Goal: Information Seeking & Learning: Learn about a topic

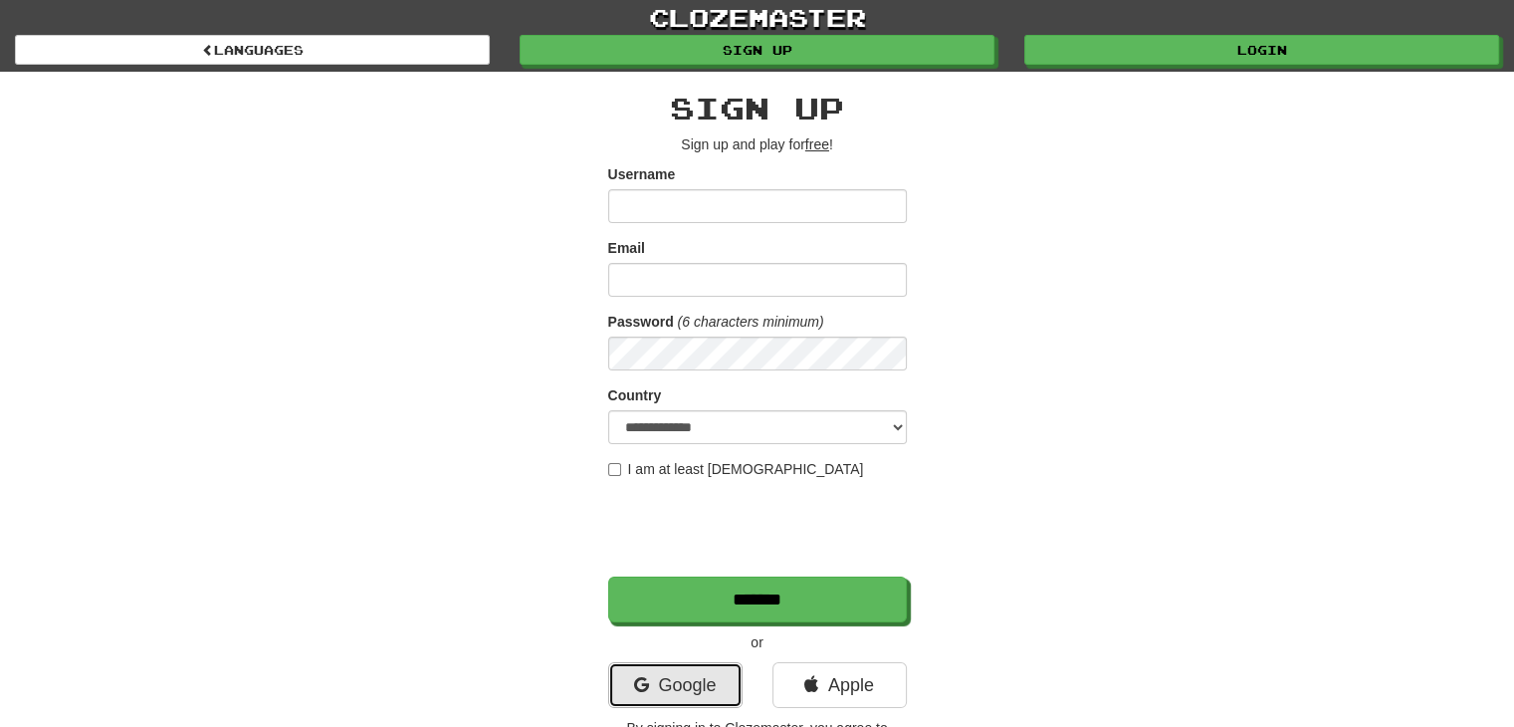
click at [721, 671] on link "Google" at bounding box center [675, 685] width 134 height 46
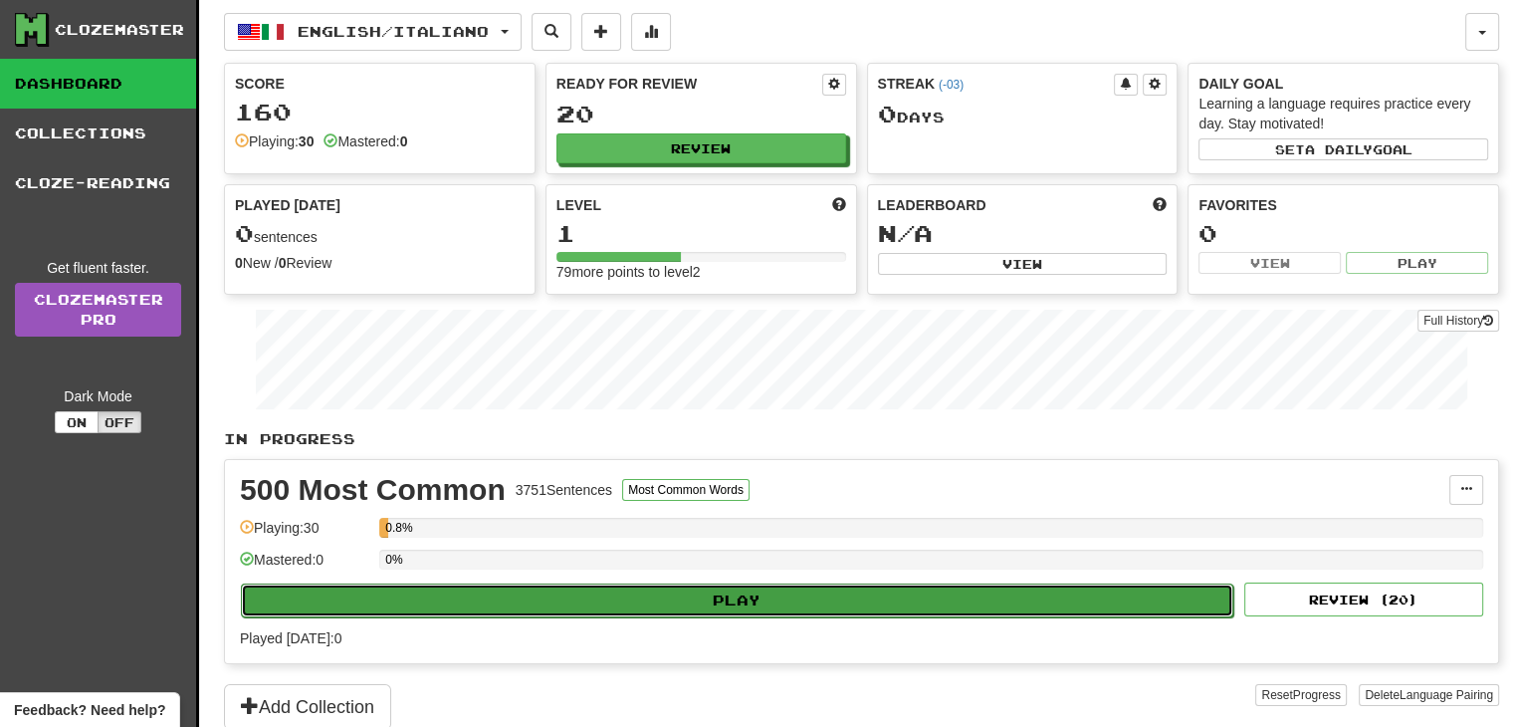
click at [621, 606] on button "Play" at bounding box center [737, 600] width 993 height 34
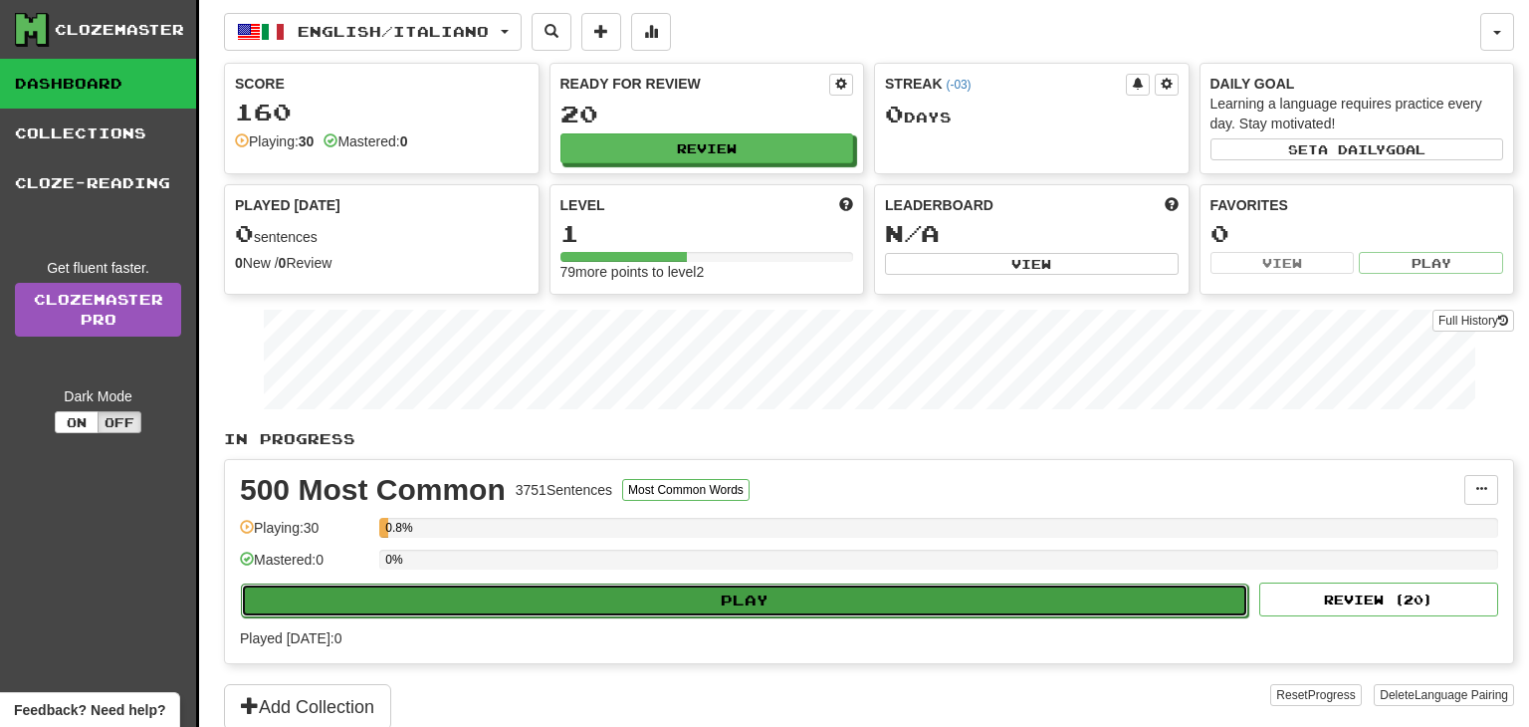
select select "**"
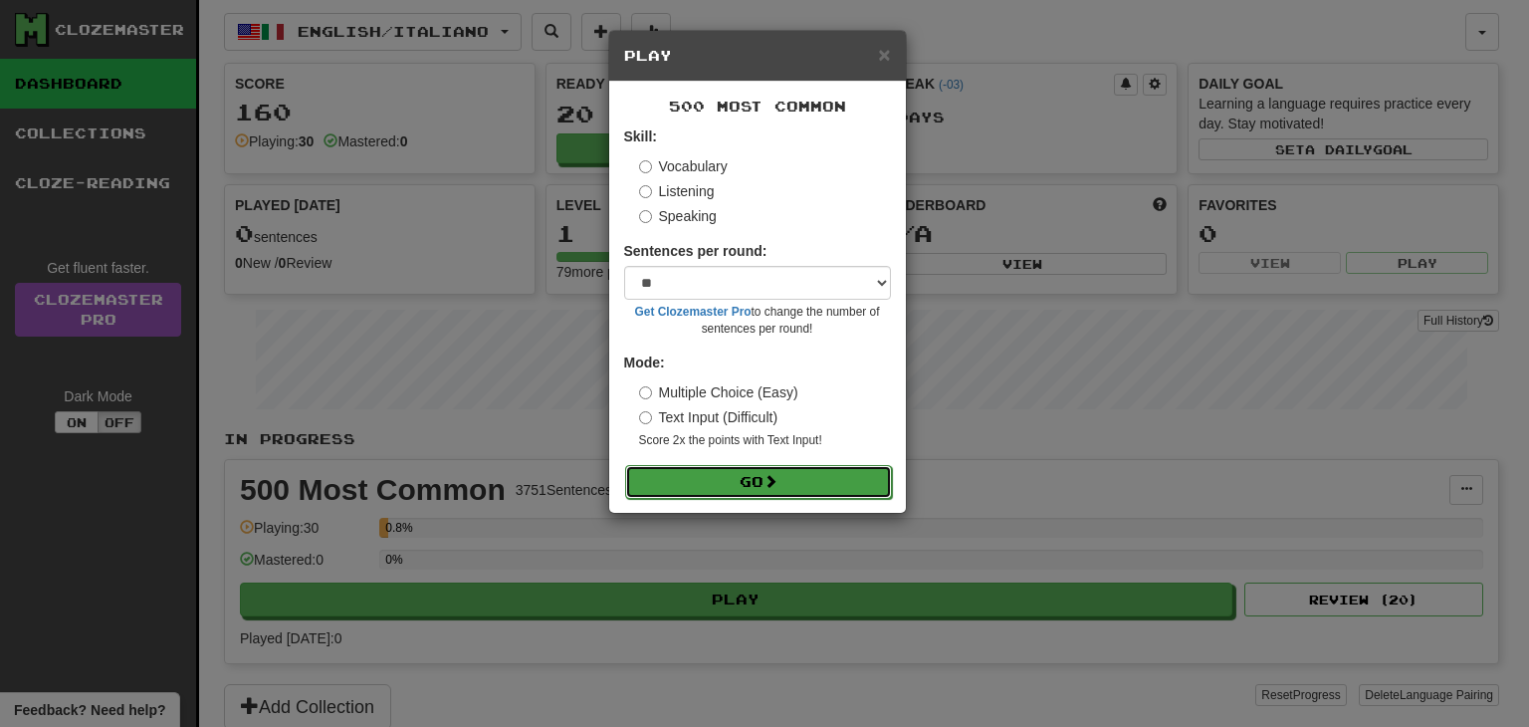
click at [761, 482] on button "Go" at bounding box center [758, 482] width 267 height 34
